Goal: Task Accomplishment & Management: Manage account settings

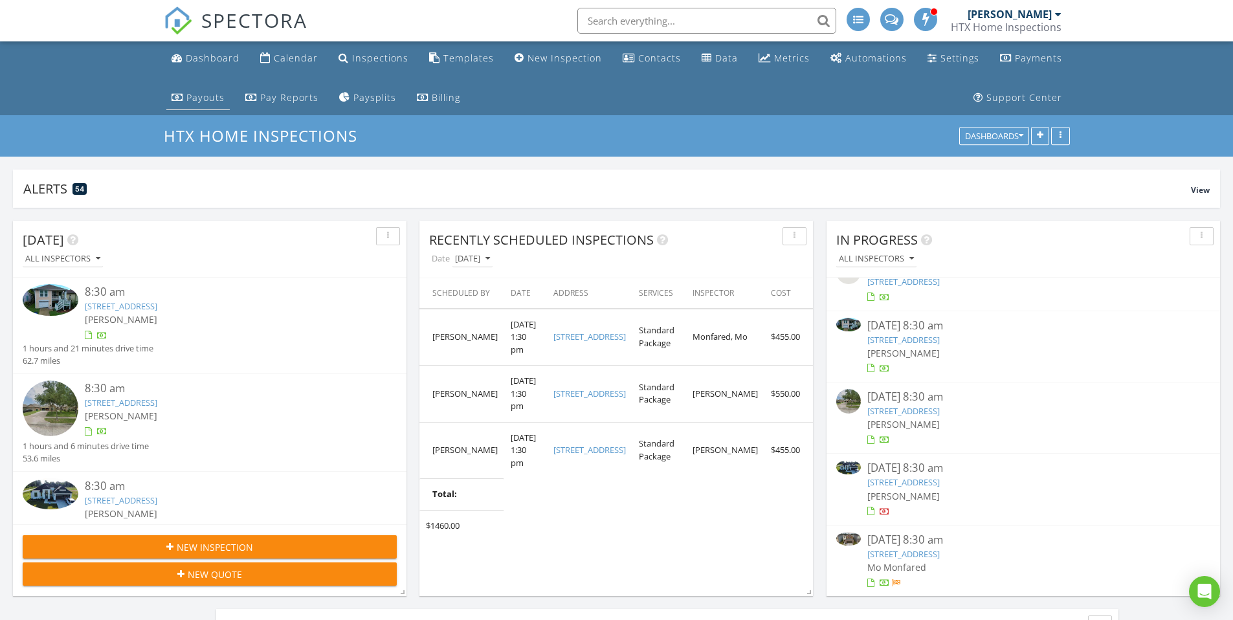
click at [209, 98] on div "Payouts" at bounding box center [205, 97] width 38 height 12
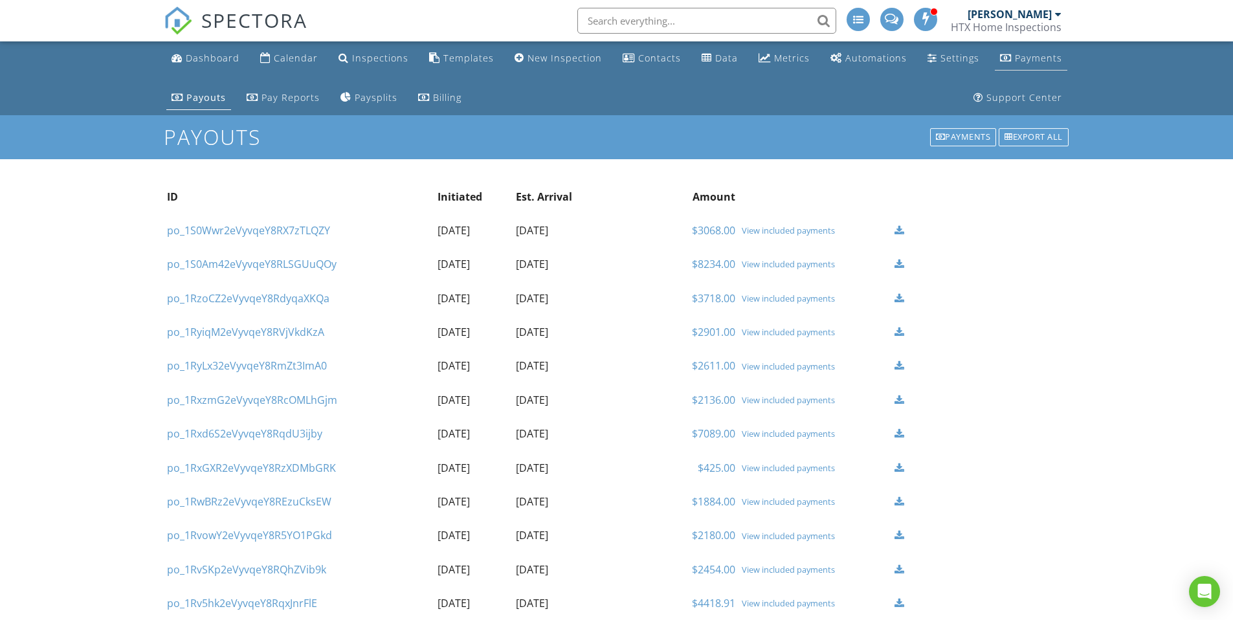
click at [1039, 58] on div "Payments" at bounding box center [1038, 58] width 47 height 12
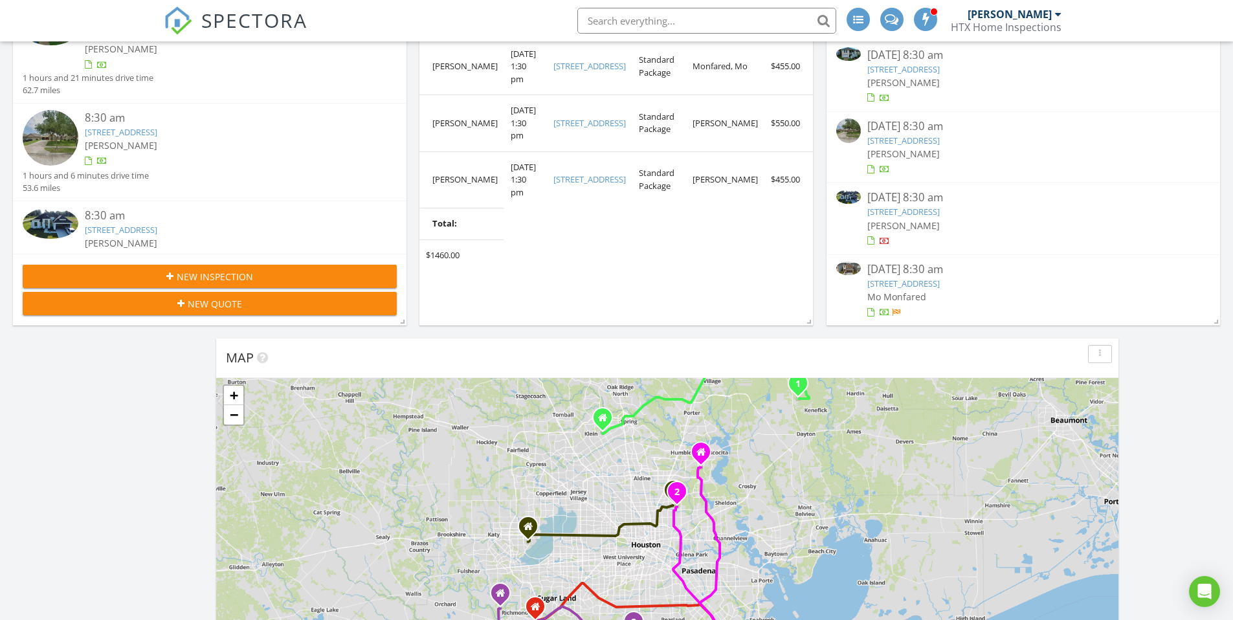
scroll to position [273, 0]
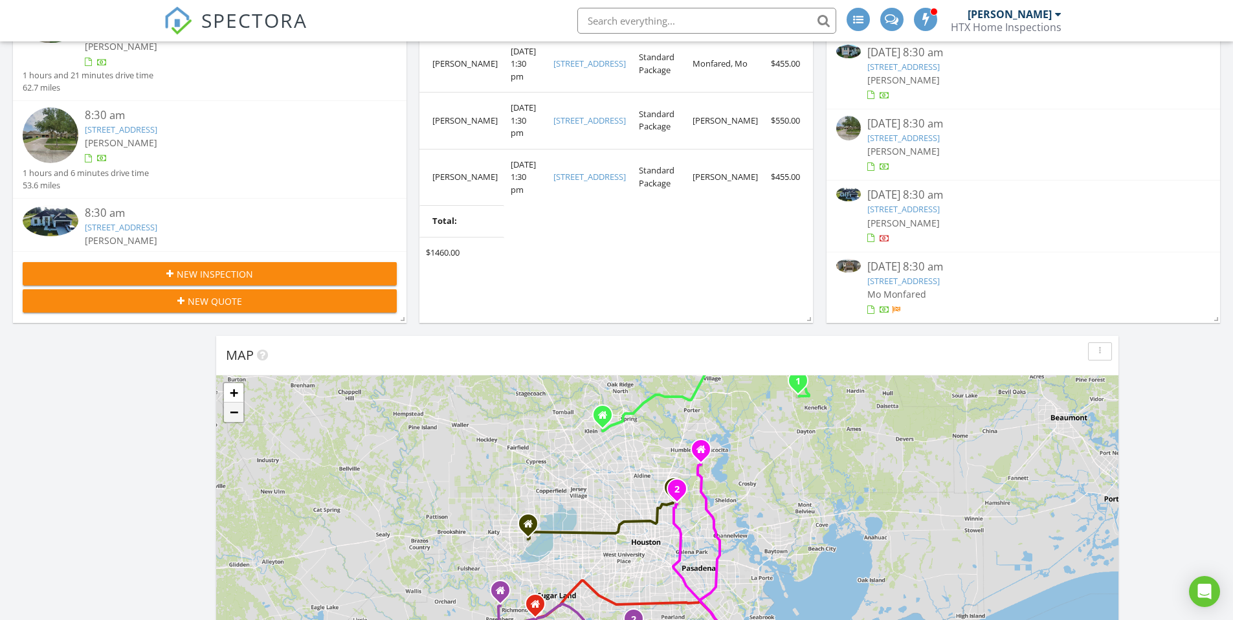
click at [236, 415] on link "−" at bounding box center [233, 411] width 19 height 19
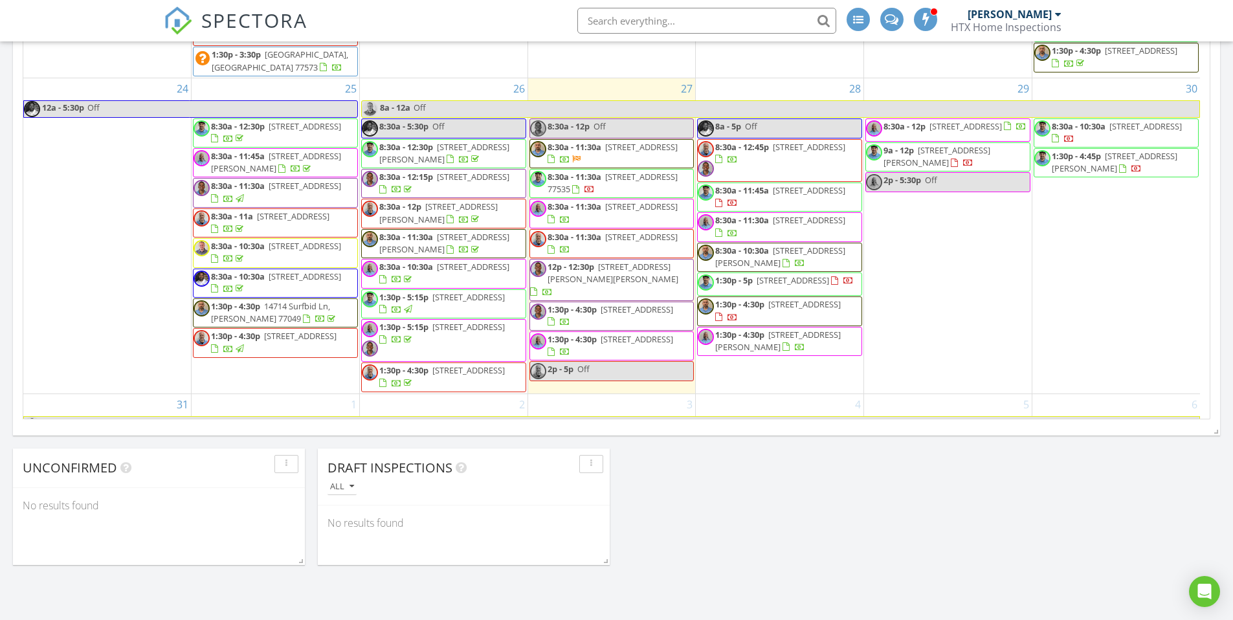
scroll to position [1319, 0]
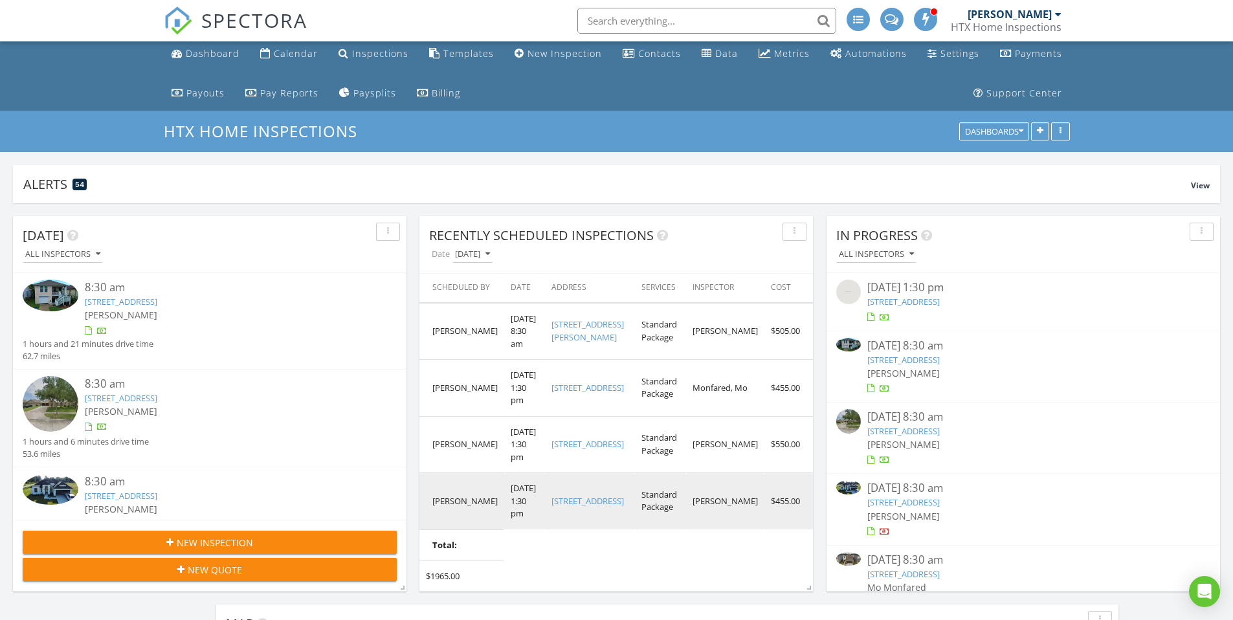
scroll to position [17, 0]
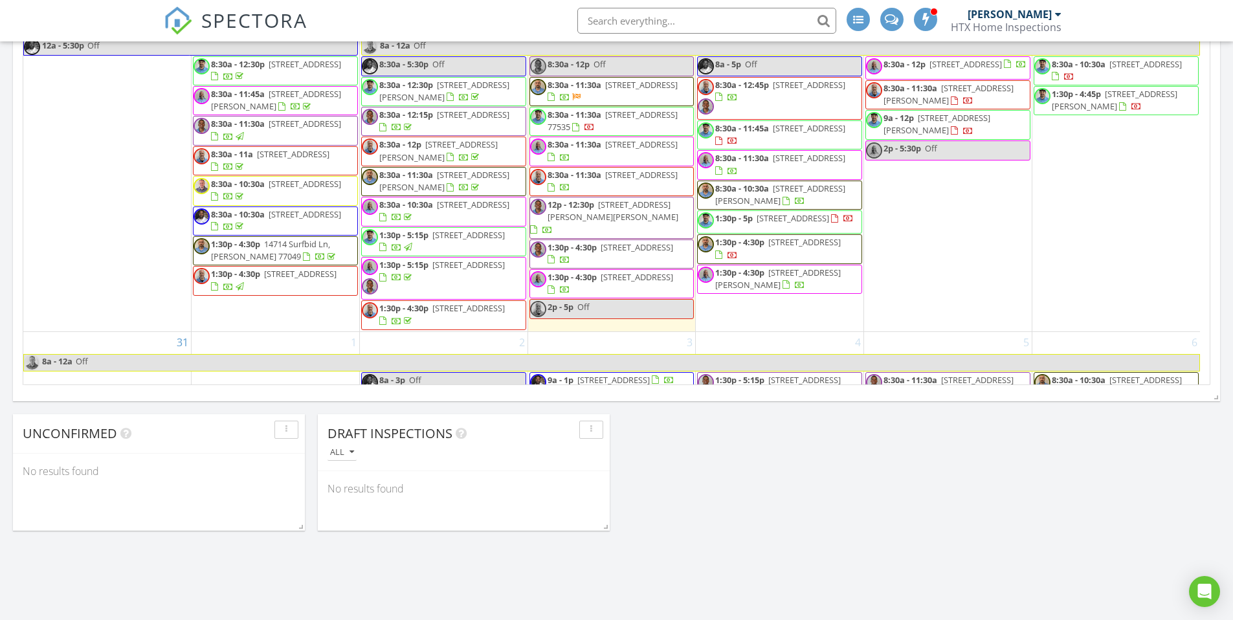
scroll to position [1309, 0]
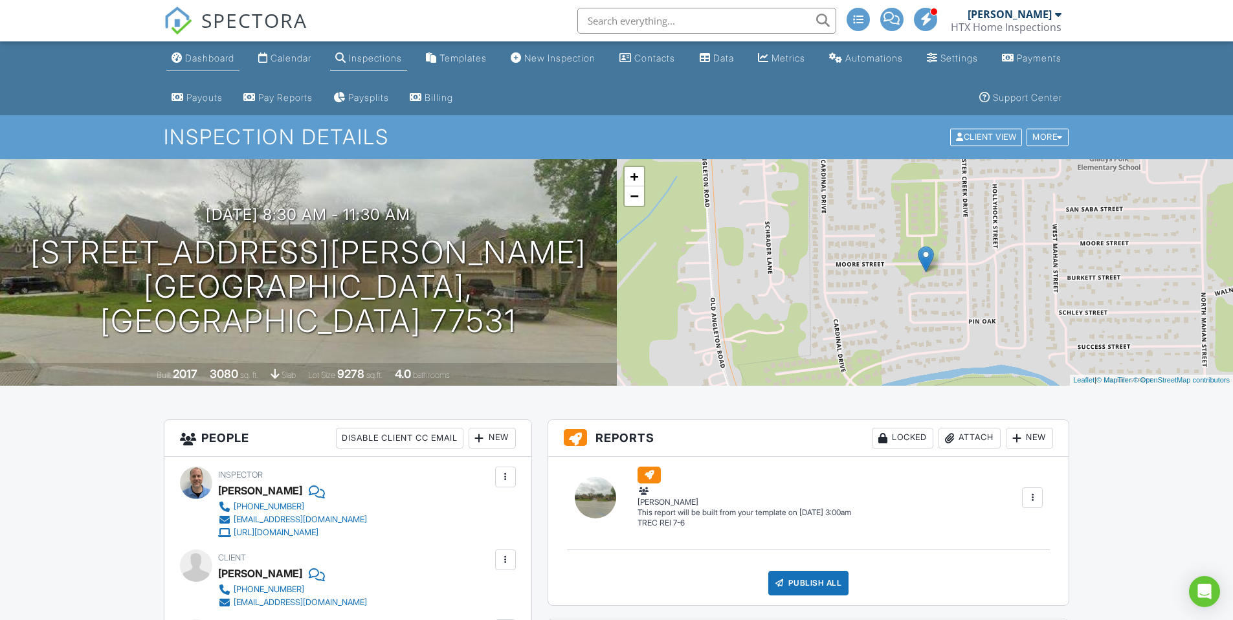
click at [208, 60] on div "Dashboard" at bounding box center [209, 57] width 49 height 11
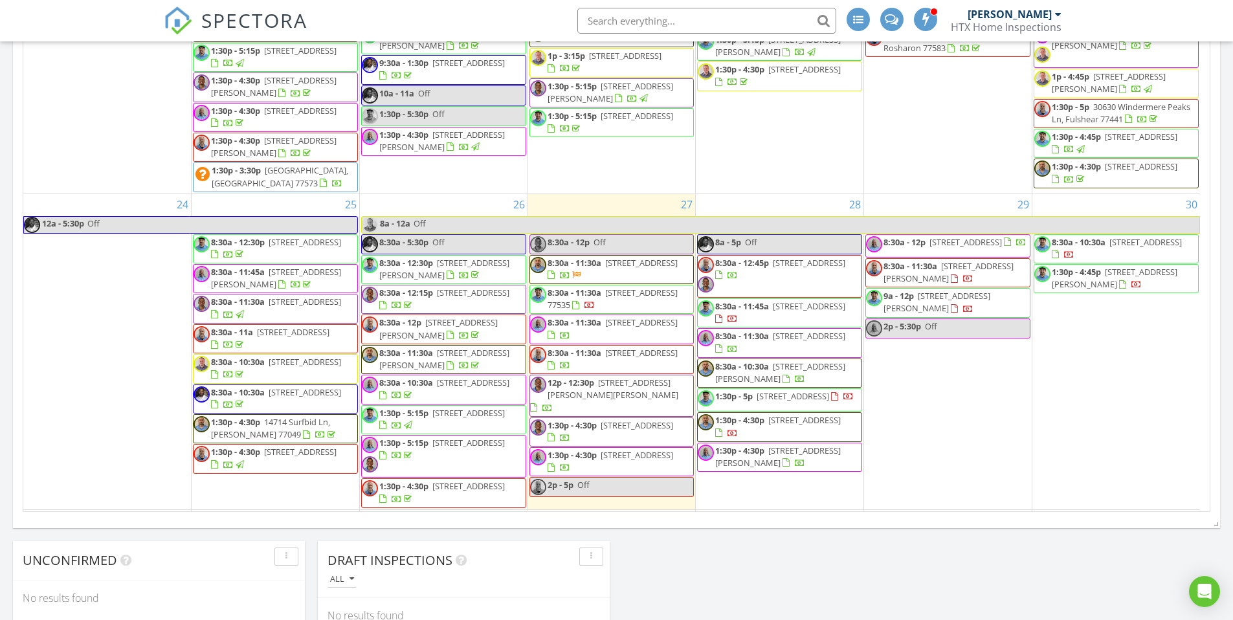
scroll to position [1268, 0]
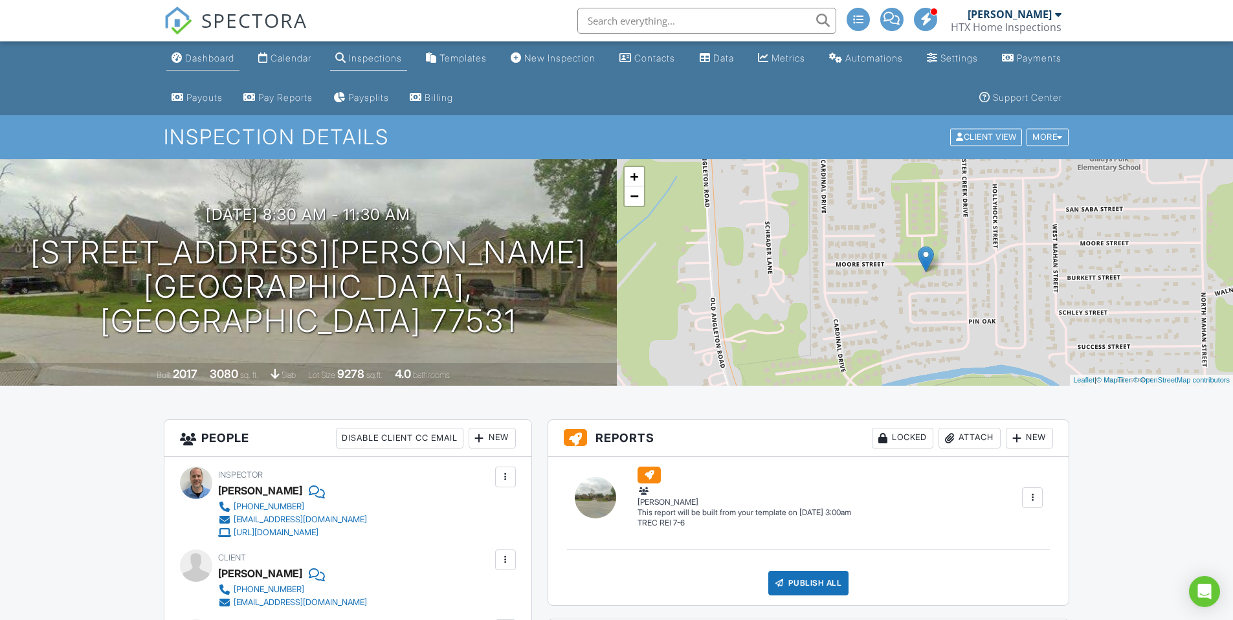
click at [209, 62] on div "Dashboard" at bounding box center [209, 57] width 49 height 11
click at [209, 62] on div at bounding box center [616, 310] width 1233 height 620
